Goal: Task Accomplishment & Management: Manage account settings

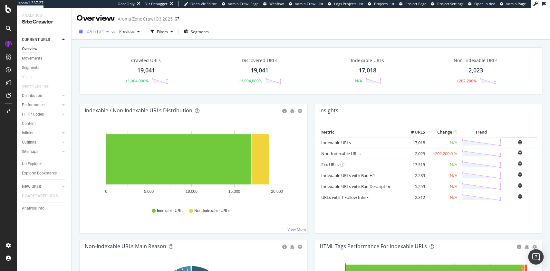
click at [104, 33] on span "[DATE] #4" at bounding box center [94, 31] width 18 height 5
click at [279, 38] on div "[DATE] #4 vs Previous Filters Segments" at bounding box center [311, 32] width 478 height 13
click at [38, 212] on div "Analysis Info" at bounding box center [33, 208] width 23 height 7
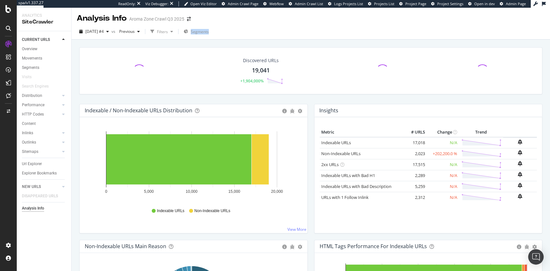
click at [33, 209] on div "Analysis Info" at bounding box center [33, 208] width 22 height 7
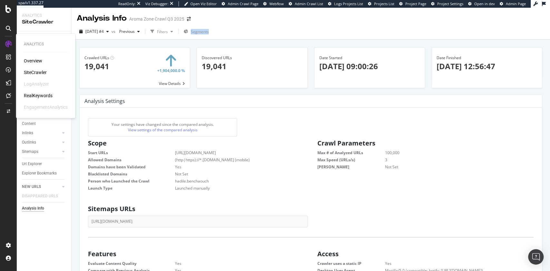
click at [35, 70] on div "SiteCrawler" at bounding box center [35, 72] width 23 height 6
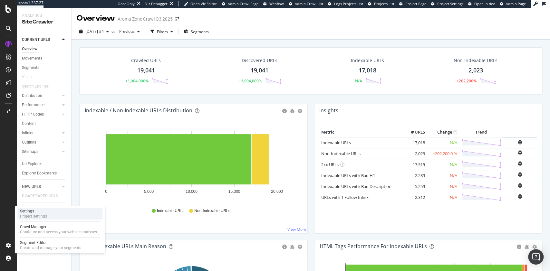
click at [55, 216] on div "Settings Project settings" at bounding box center [59, 214] width 85 height 12
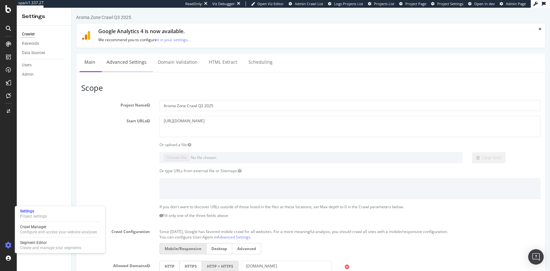
click at [126, 63] on link "Advanced Settings" at bounding box center [127, 62] width 50 height 18
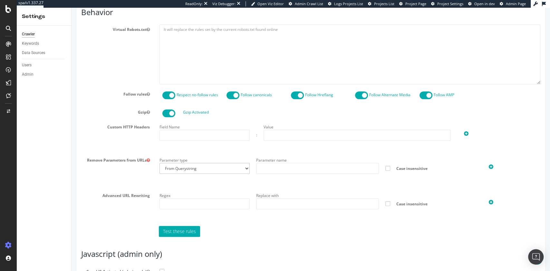
scroll to position [452, 0]
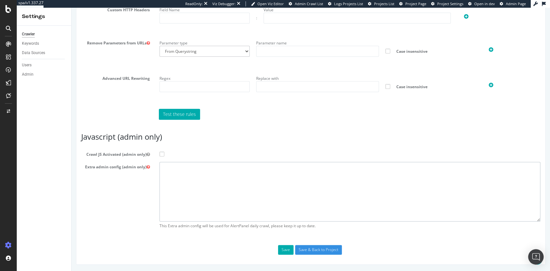
click at [222, 187] on textarea at bounding box center [349, 192] width 381 height 60
paste textarea "{ "flags": [ "cube" ], "beta": { "pap_mini_rules": [ "+* #everything else", "!c…"
type textarea "{ "flags": [ "cube" ], "beta": { "pap_mini_rules": [ "+* #everything else", "!c…"
click at [161, 157] on label "Crawl JS Activated (admin only)" at bounding box center [310, 153] width 469 height 8
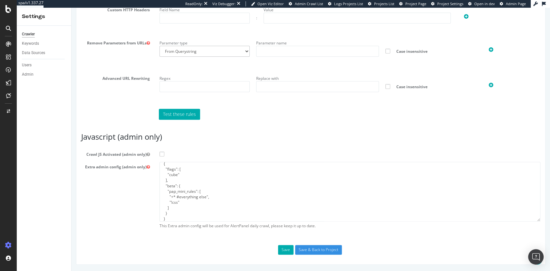
click at [72, 8] on input "Crawl JS Activated (admin only)" at bounding box center [72, 8] width 0 height 0
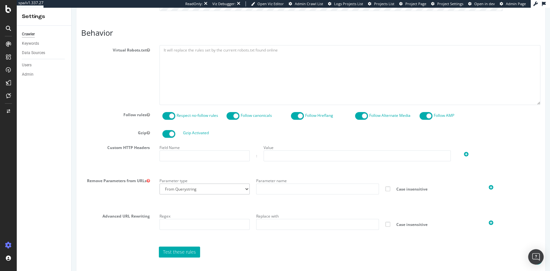
scroll to position [452, 0]
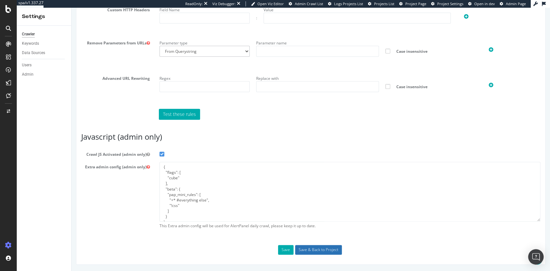
click at [317, 253] on input "Save & Back to Project" at bounding box center [318, 250] width 47 height 10
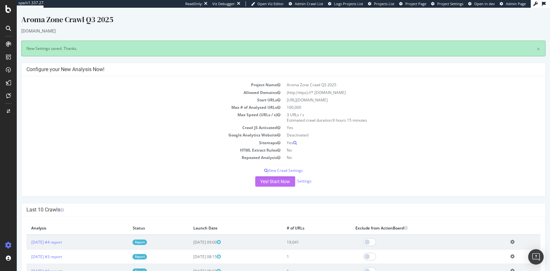
click at [275, 182] on button "Yes! Start Now" at bounding box center [275, 182] width 40 height 10
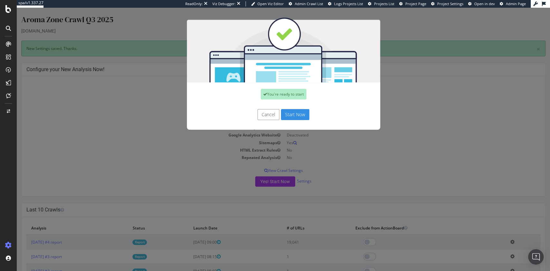
click at [291, 112] on button "Start Now" at bounding box center [295, 114] width 28 height 11
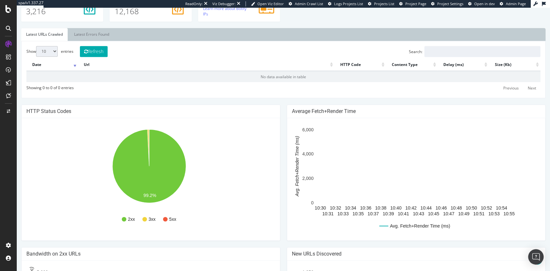
scroll to position [214, 0]
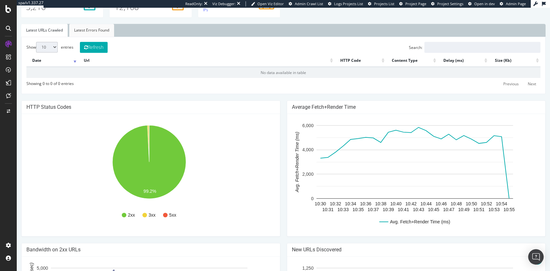
click at [99, 28] on link "Latest Errors Found" at bounding box center [91, 30] width 45 height 13
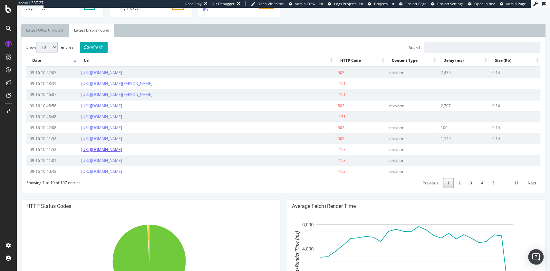
click at [122, 149] on link "[URL][DOMAIN_NAME]" at bounding box center [101, 149] width 41 height 5
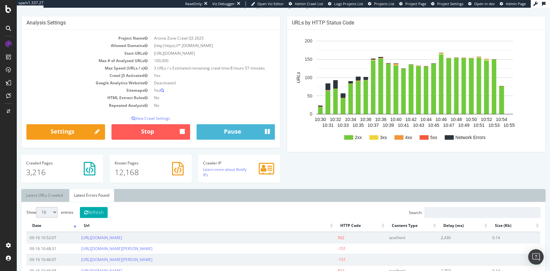
scroll to position [33, 0]
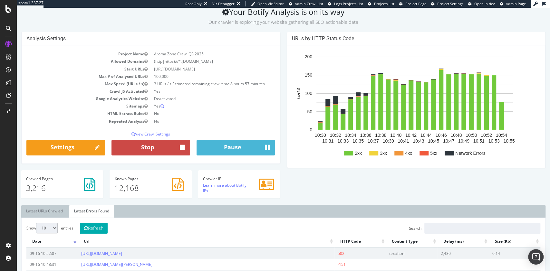
click at [158, 146] on button "Stop" at bounding box center [150, 147] width 79 height 15
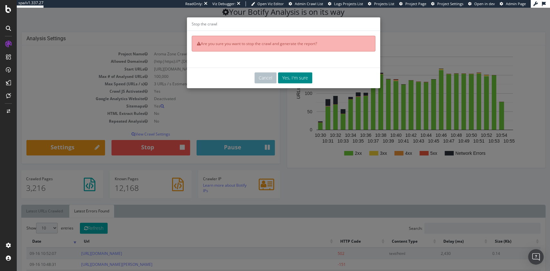
click at [282, 78] on button "Yes, I'm sure" at bounding box center [295, 77] width 34 height 11
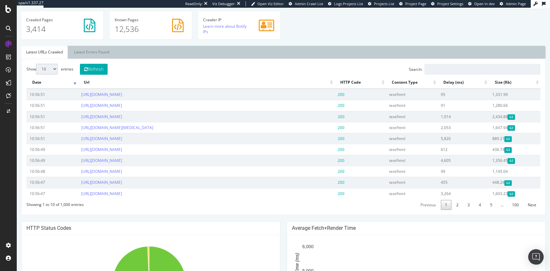
scroll to position [217, 0]
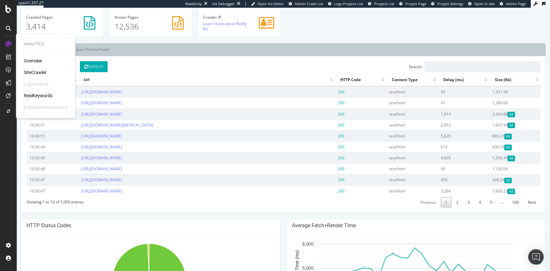
click at [32, 71] on div "SiteCrawler" at bounding box center [35, 72] width 23 height 6
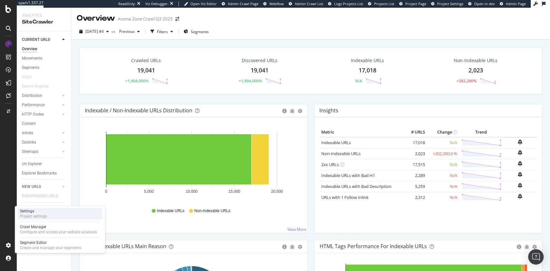
click at [58, 213] on div "Settings Project settings" at bounding box center [59, 214] width 85 height 12
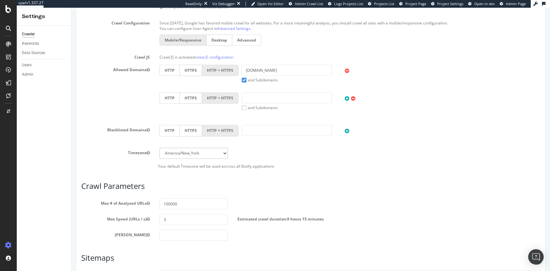
scroll to position [241, 0]
click at [183, 223] on input "3" at bounding box center [193, 219] width 69 height 11
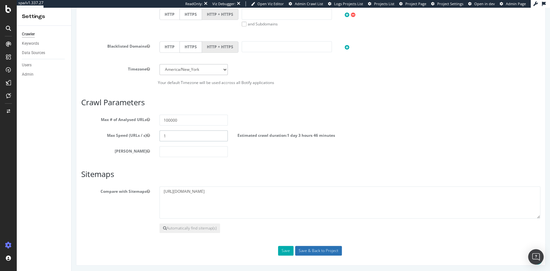
type input "1"
click at [317, 254] on input "Save & Back to Project" at bounding box center [318, 251] width 47 height 10
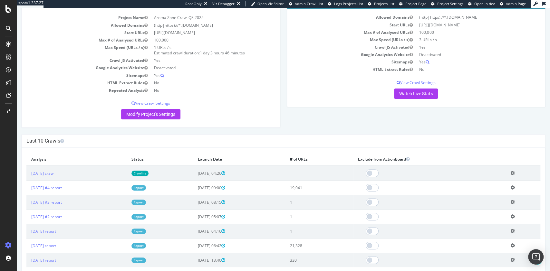
scroll to position [68, 0]
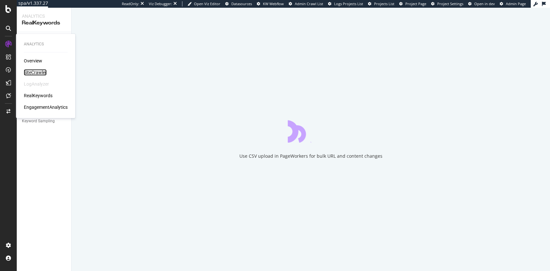
click at [41, 73] on div "SiteCrawler" at bounding box center [35, 72] width 23 height 6
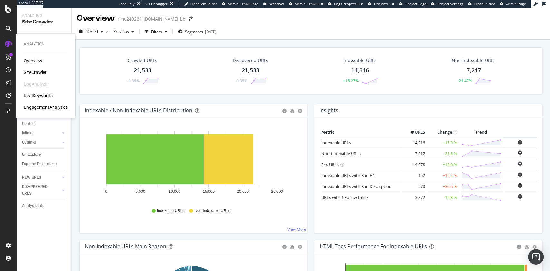
click at [43, 106] on div "EngagementAnalytics" at bounding box center [46, 107] width 44 height 6
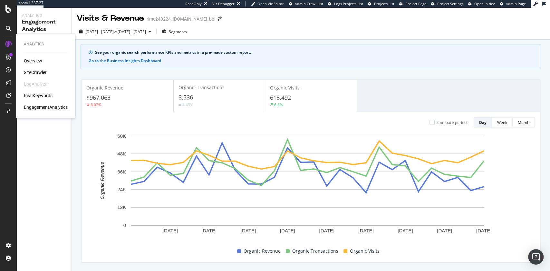
click at [31, 71] on div "SiteCrawler" at bounding box center [35, 72] width 23 height 6
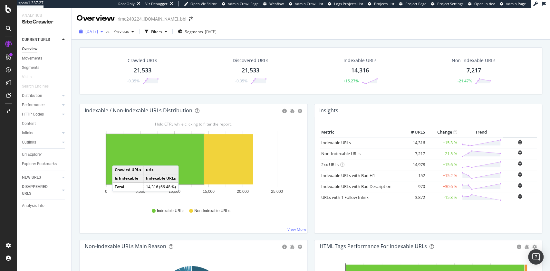
click at [98, 31] on span "2025 Sep. 8th" at bounding box center [91, 31] width 13 height 5
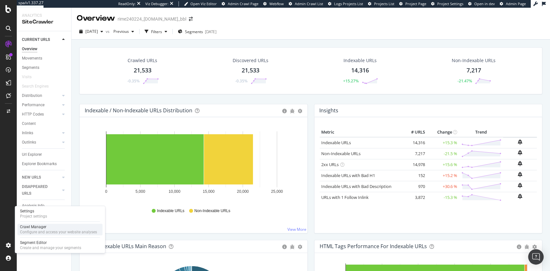
click at [52, 228] on div "Crawl Manager" at bounding box center [58, 226] width 77 height 5
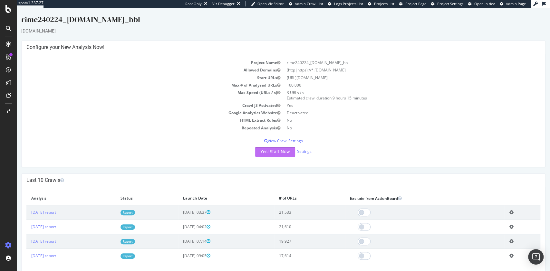
click at [281, 153] on button "Yes! Start Now" at bounding box center [275, 152] width 40 height 10
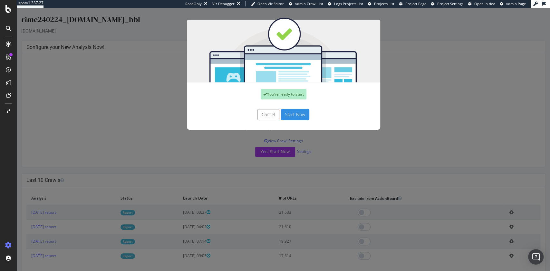
click at [296, 112] on button "Start Now" at bounding box center [295, 114] width 28 height 11
